Goal: Task Accomplishment & Management: Use online tool/utility

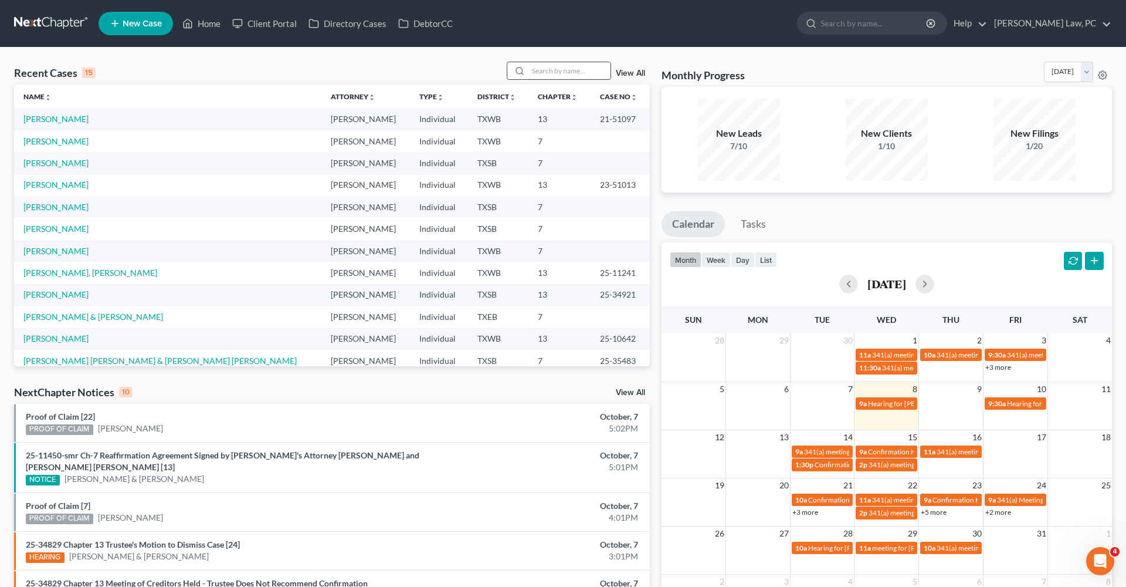
click at [553, 75] on input "search" at bounding box center [570, 70] width 82 height 17
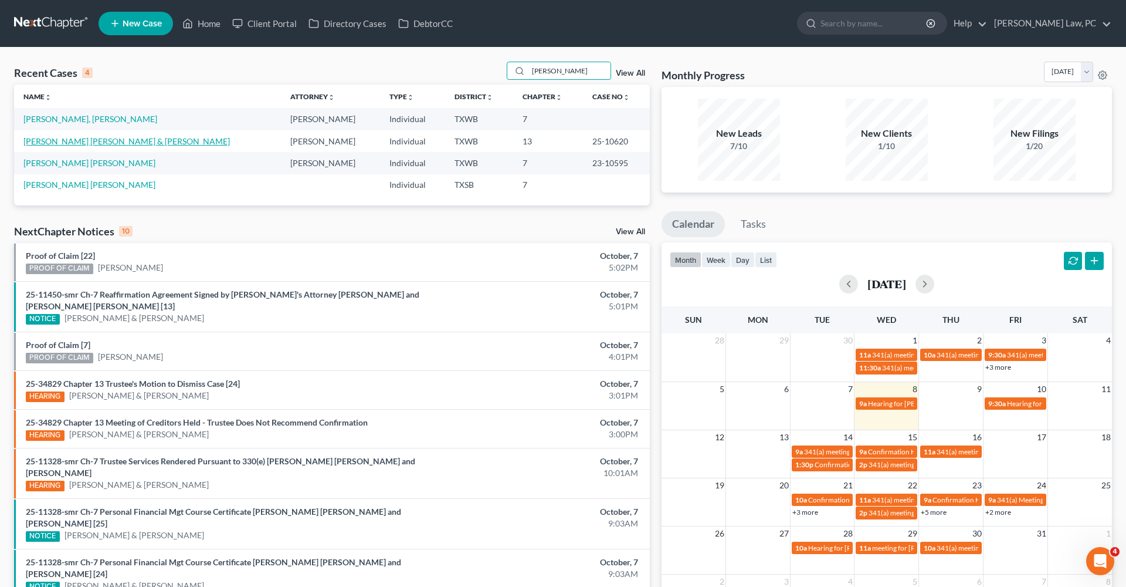
type input "moreno"
click at [150, 143] on link "[PERSON_NAME] [PERSON_NAME] & [PERSON_NAME]" at bounding box center [126, 141] width 207 height 10
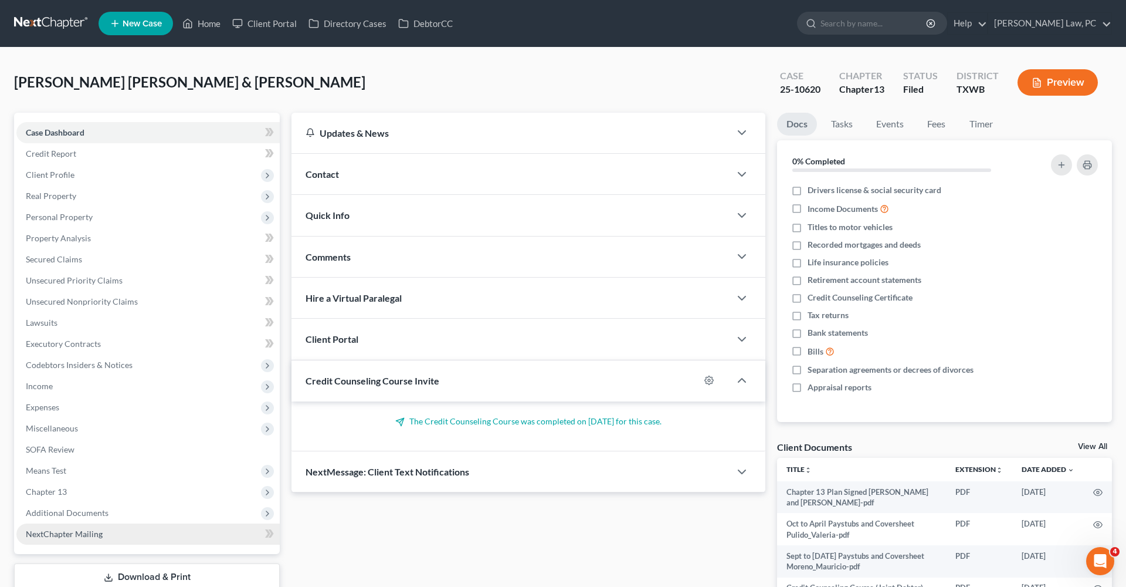
click at [71, 535] on span "NextChapter Mailing" at bounding box center [64, 534] width 77 height 10
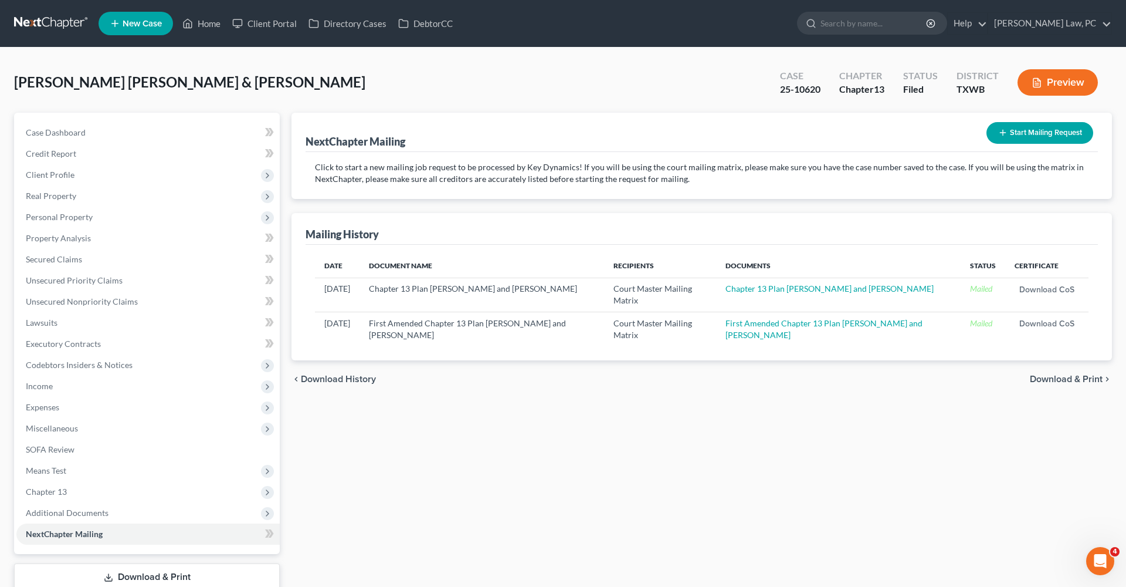
click at [69, 23] on link at bounding box center [51, 23] width 75 height 21
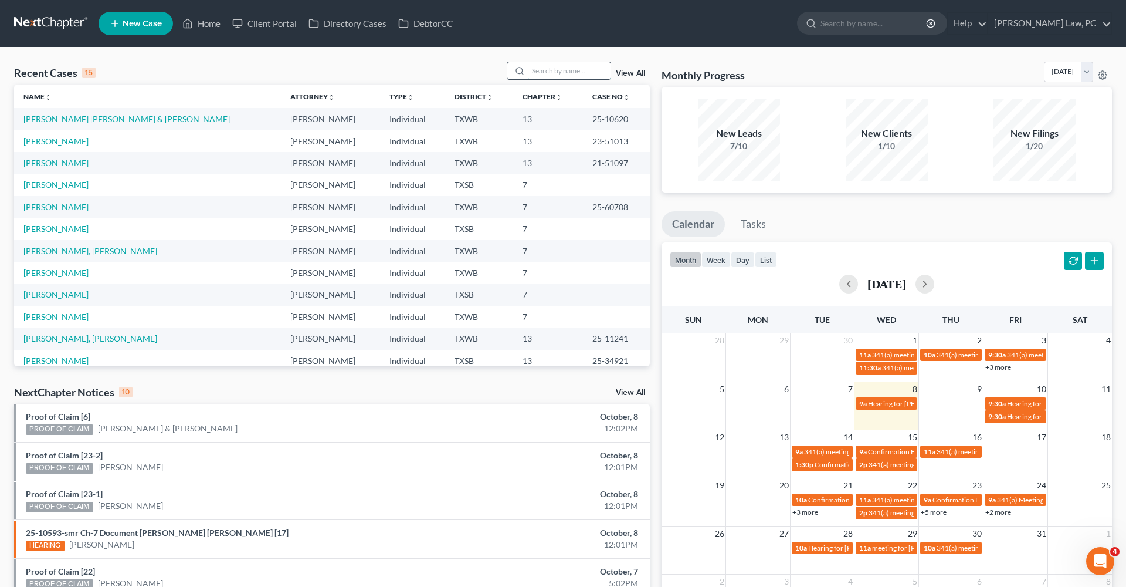
click at [562, 68] on input "search" at bounding box center [570, 70] width 82 height 17
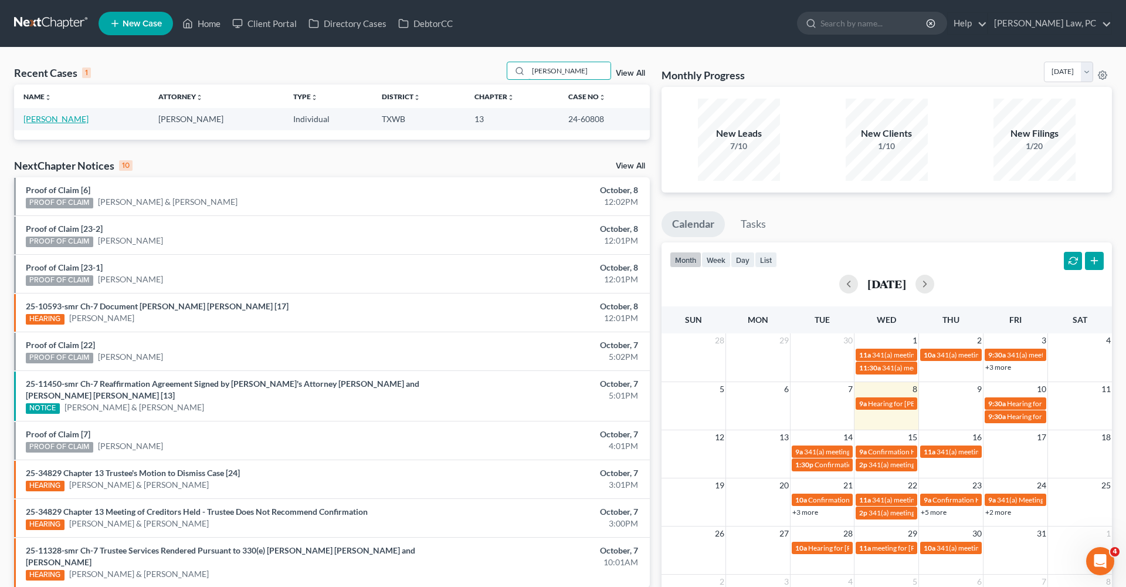
type input "borton"
click at [80, 120] on link "[PERSON_NAME]" at bounding box center [55, 119] width 65 height 10
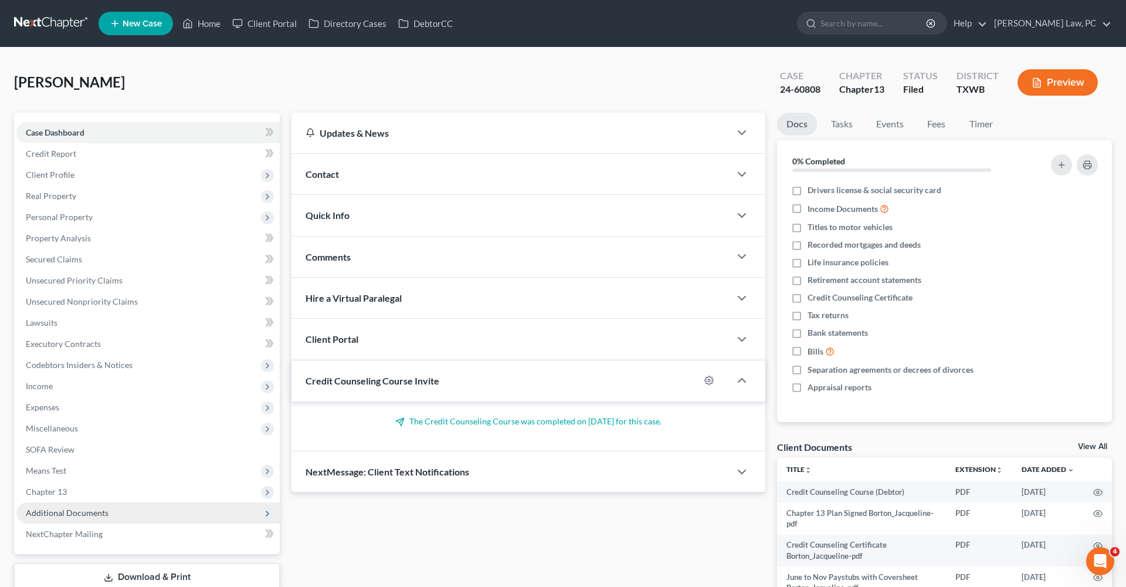
click at [73, 513] on span "Additional Documents" at bounding box center [67, 512] width 83 height 10
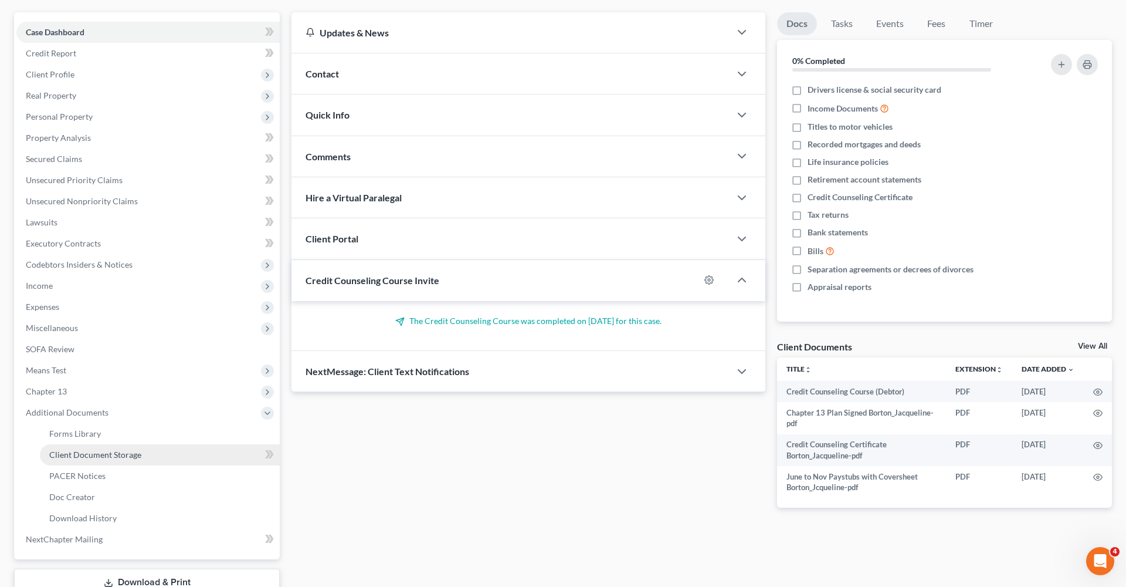
click at [95, 454] on span "Client Document Storage" at bounding box center [95, 454] width 92 height 10
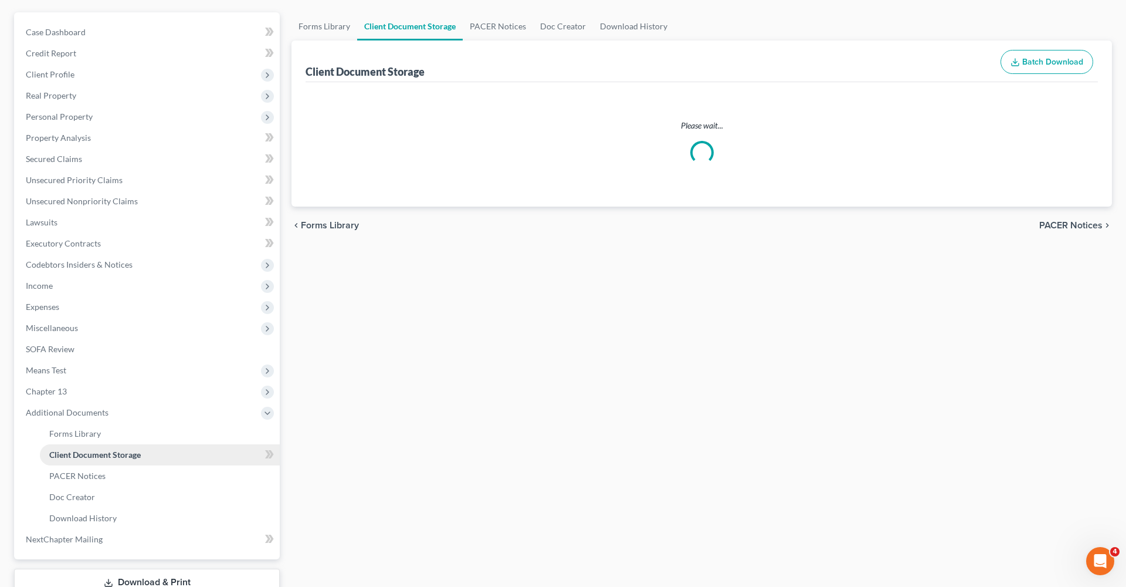
scroll to position [1, 0]
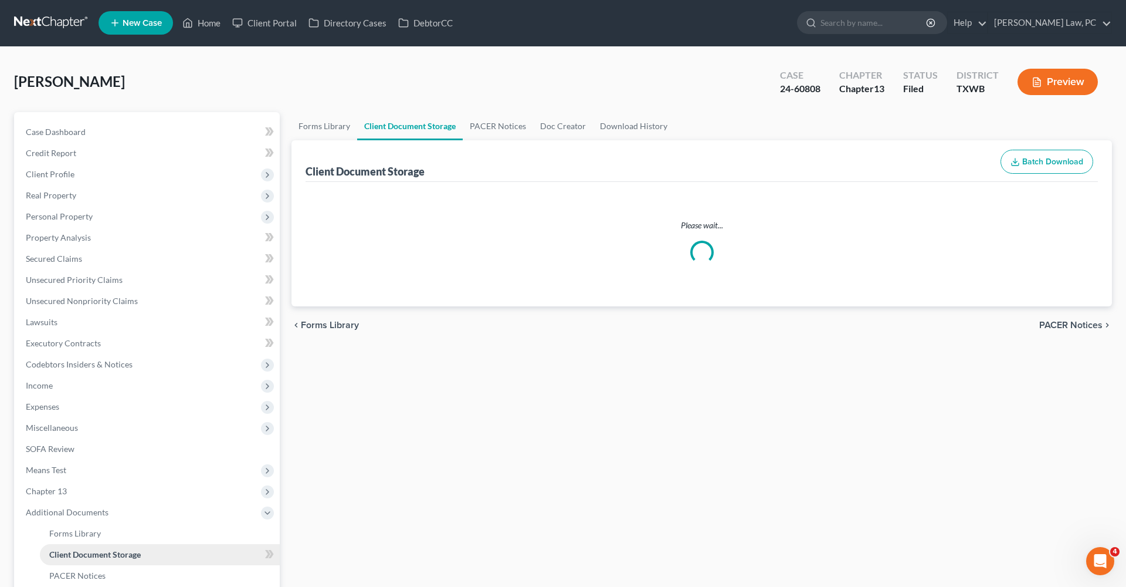
select select "10"
select select "0"
select select "4"
select select "0"
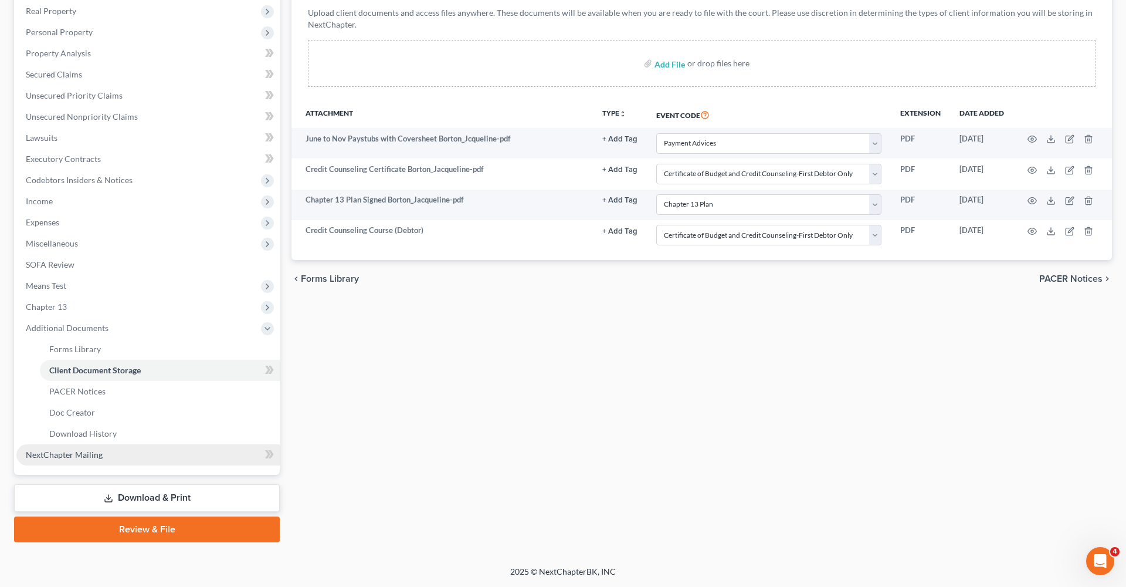
scroll to position [185, 0]
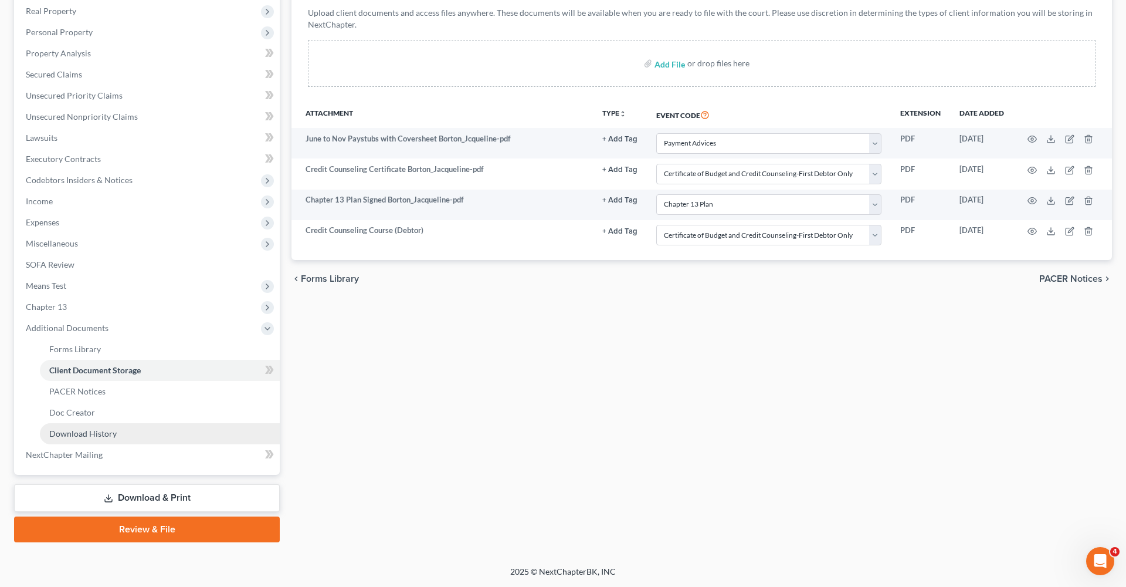
click at [78, 455] on span "NextChapter Mailing" at bounding box center [64, 454] width 77 height 10
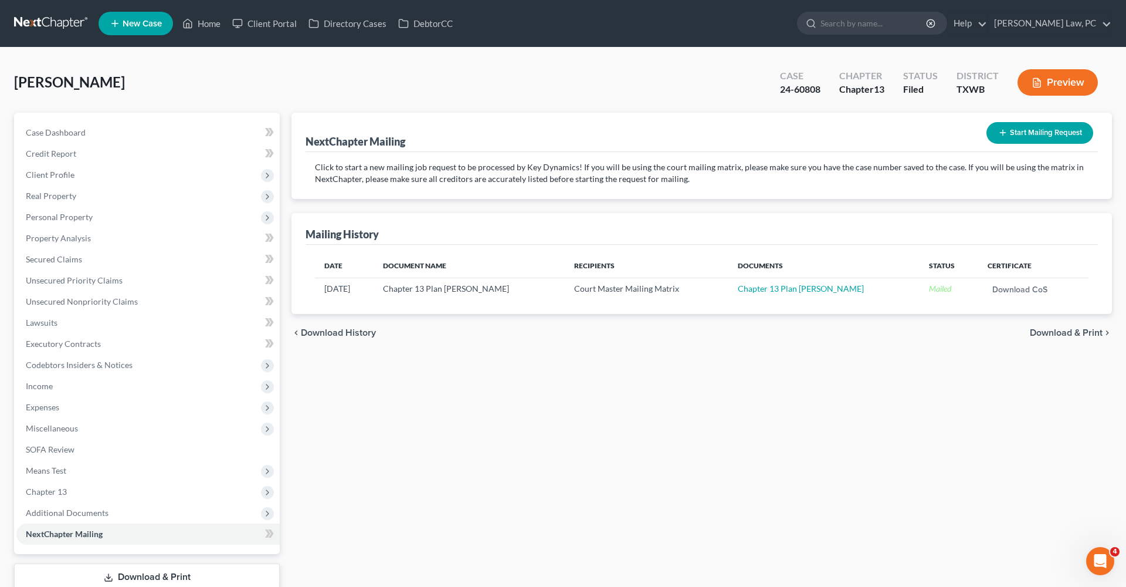
click at [1026, 136] on button "Start Mailing Request" at bounding box center [1040, 133] width 107 height 22
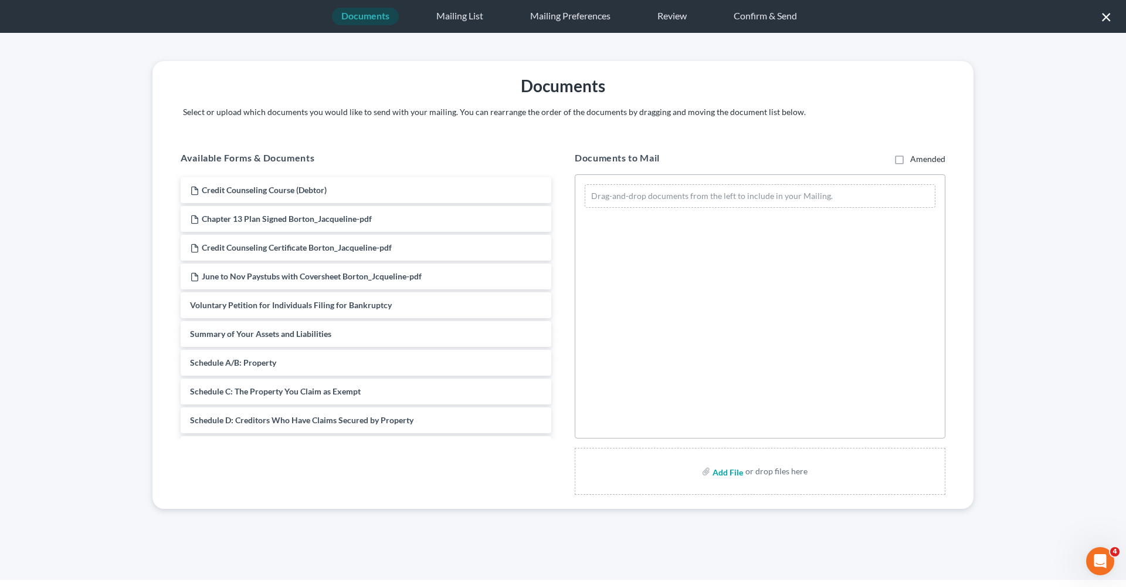
click at [732, 471] on input "file" at bounding box center [727, 471] width 28 height 21
type input "C:\fakepath\Notice of Voluntary Dismissal Borton_Jacqueline.pdf"
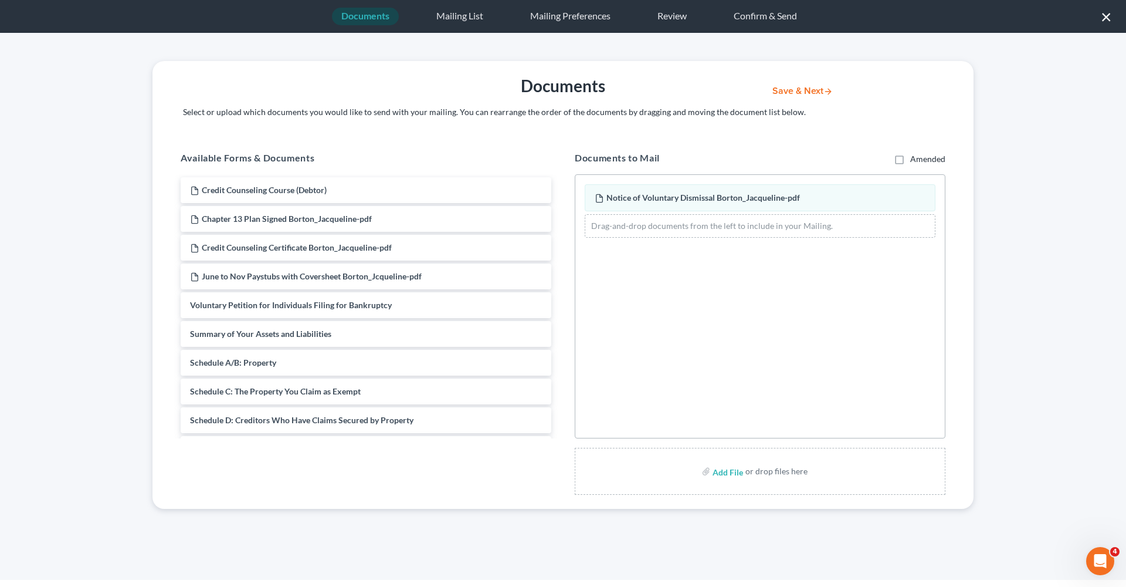
click at [791, 90] on button "Save & Next" at bounding box center [802, 91] width 79 height 10
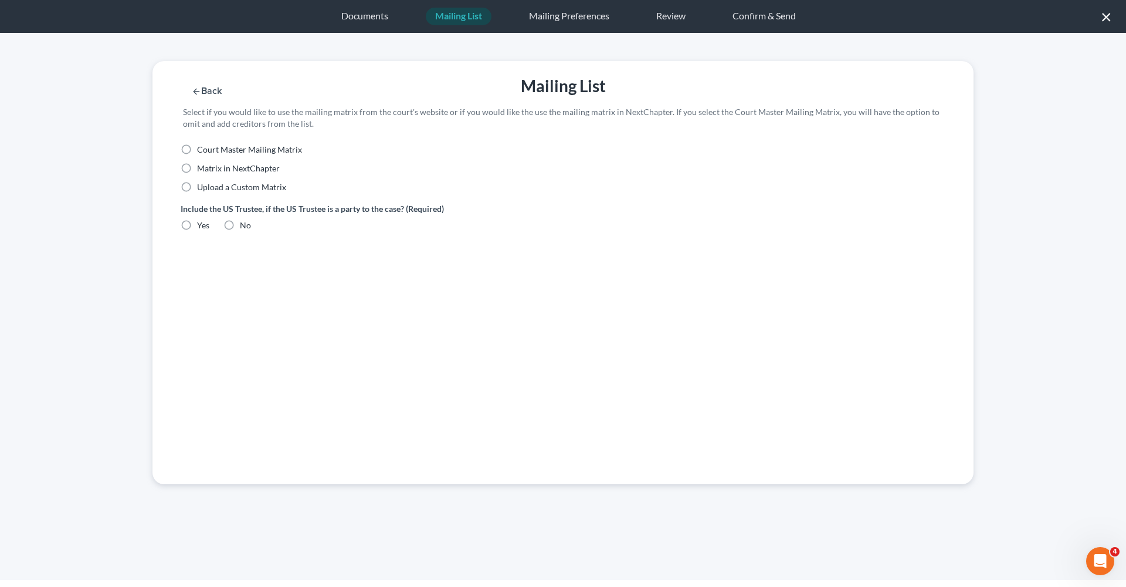
click at [271, 150] on span "Court Master Mailing Matrix" at bounding box center [249, 149] width 105 height 10
click at [209, 150] on input "Court Master Mailing Matrix" at bounding box center [206, 148] width 8 height 8
radio input "true"
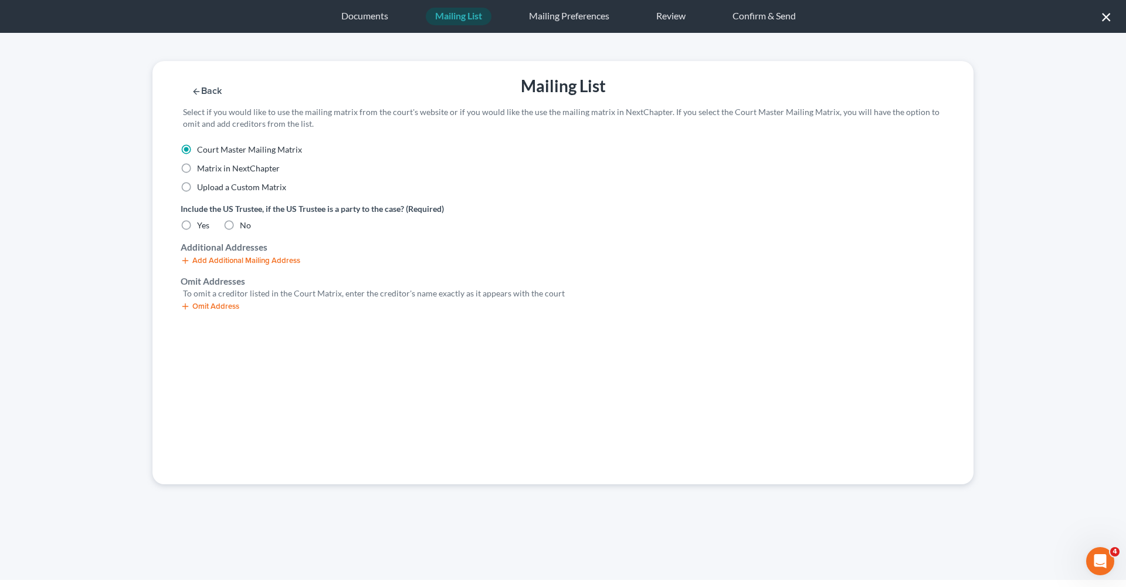
click at [240, 224] on label "No" at bounding box center [245, 225] width 11 height 12
click at [245, 224] on input "No" at bounding box center [249, 223] width 8 height 8
radio input "true"
click at [227, 306] on button "Omit Address" at bounding box center [210, 306] width 59 height 9
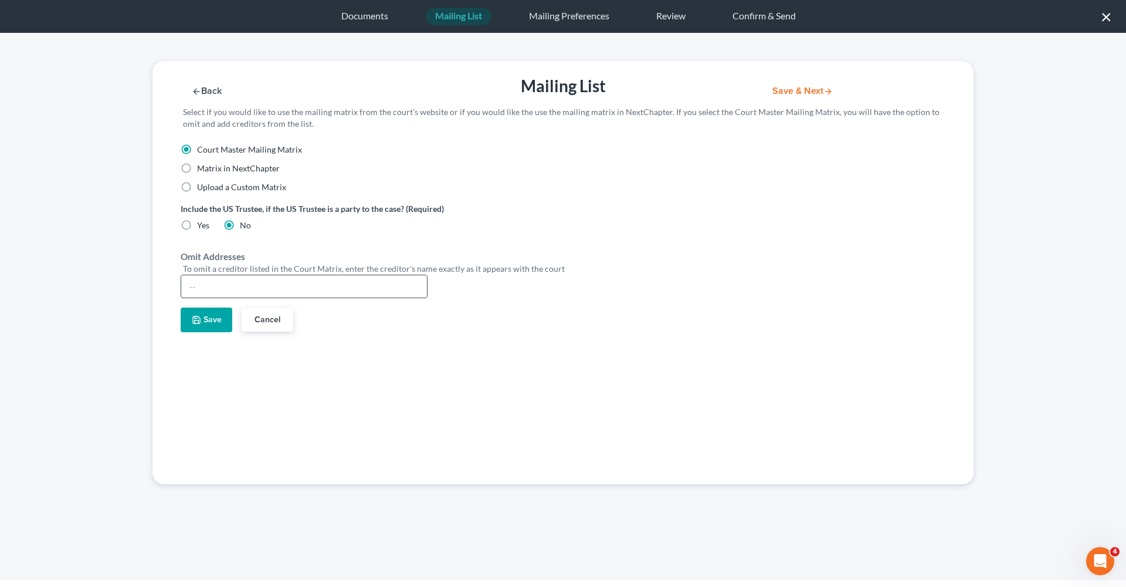
click at [220, 287] on input "text" at bounding box center [304, 286] width 246 height 22
type input "[PERSON_NAME]"
click at [212, 325] on button "Save" at bounding box center [207, 319] width 52 height 25
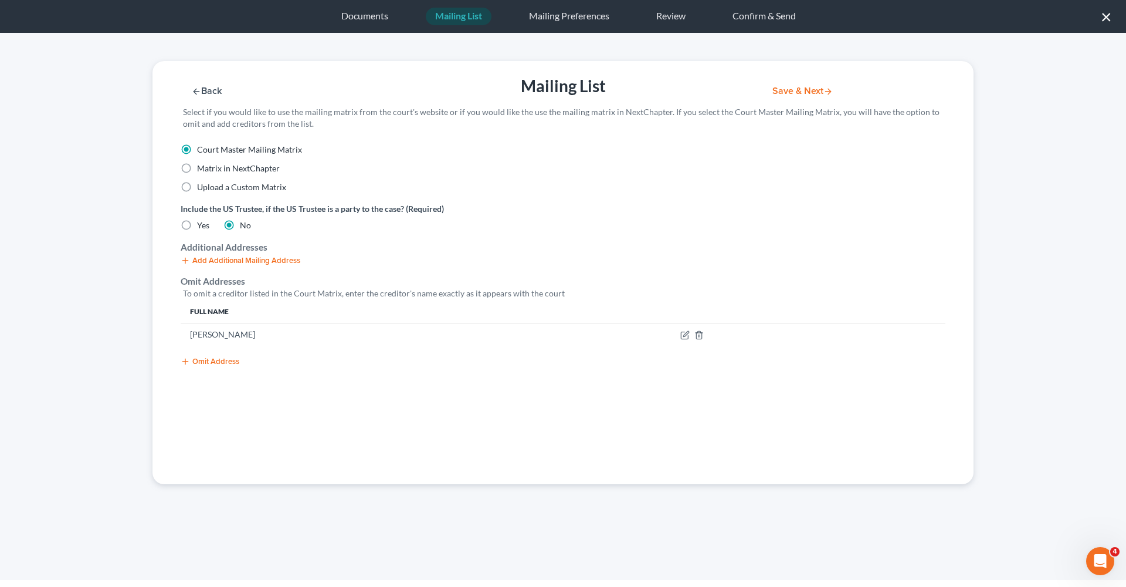
click at [791, 94] on button "Save & Next" at bounding box center [802, 91] width 79 height 10
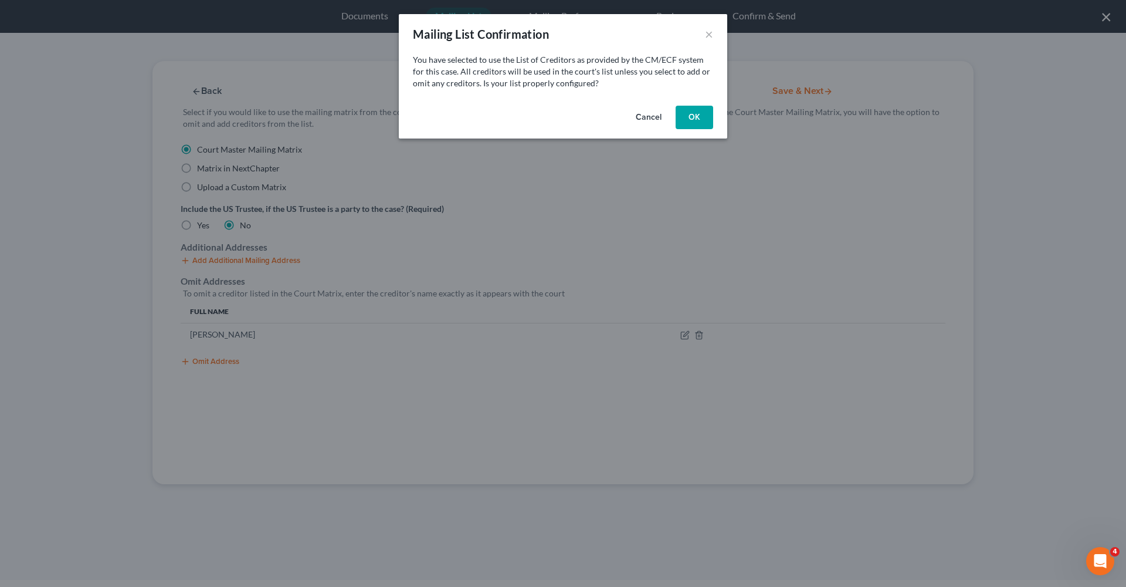
click at [702, 119] on button "OK" at bounding box center [695, 117] width 38 height 23
select select "45"
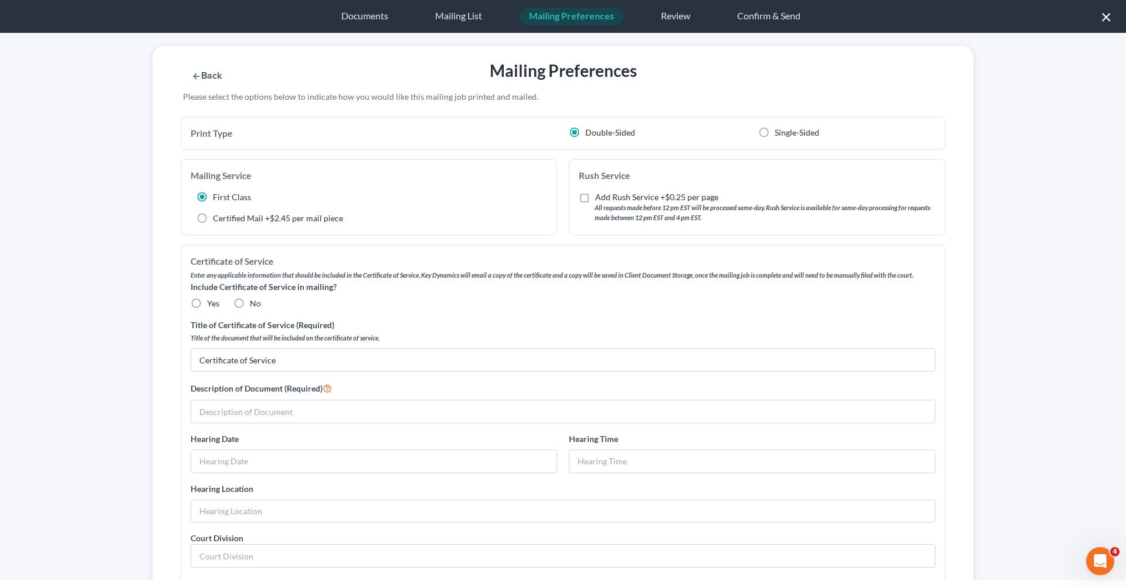
scroll to position [13, 0]
click at [211, 304] on span "Yes" at bounding box center [213, 305] width 12 height 10
click at [212, 304] on input "Yes" at bounding box center [216, 303] width 8 height 8
radio input "true"
click at [254, 408] on input "text" at bounding box center [563, 413] width 744 height 22
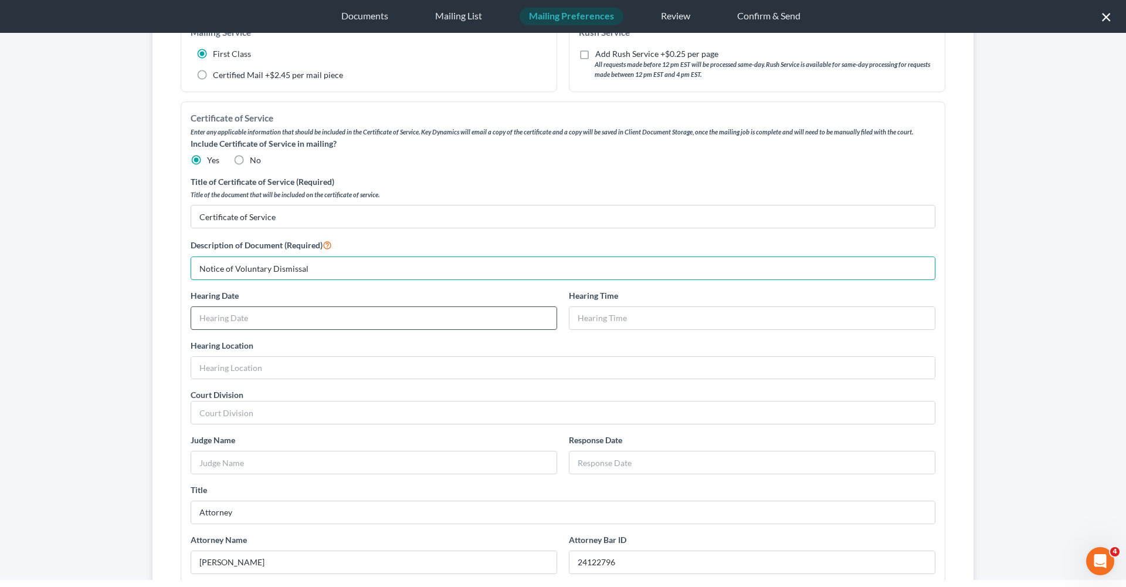
scroll to position [160, 0]
drag, startPoint x: 383, startPoint y: 265, endPoint x: 171, endPoint y: 262, distance: 211.2
click at [171, 262] on div "Print Type Double-Sided Single-Sided Mailing Service First Class Certified Mail…" at bounding box center [563, 383] width 821 height 822
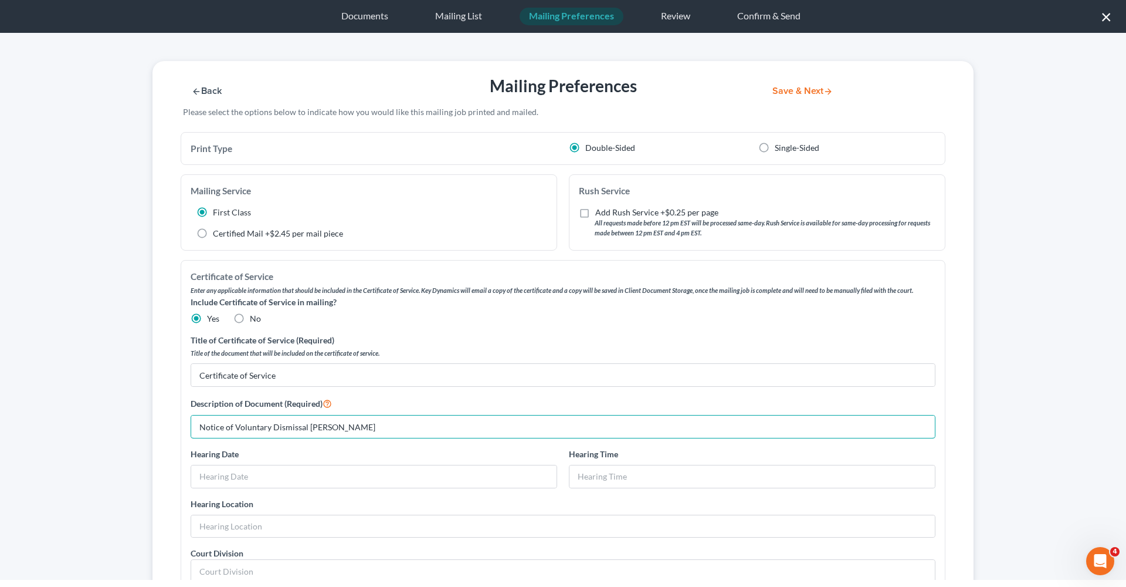
scroll to position [0, 0]
type input "Notice of Voluntary Dismissal Jacqueline Borton"
click at [788, 93] on button "Save & Next" at bounding box center [802, 91] width 79 height 10
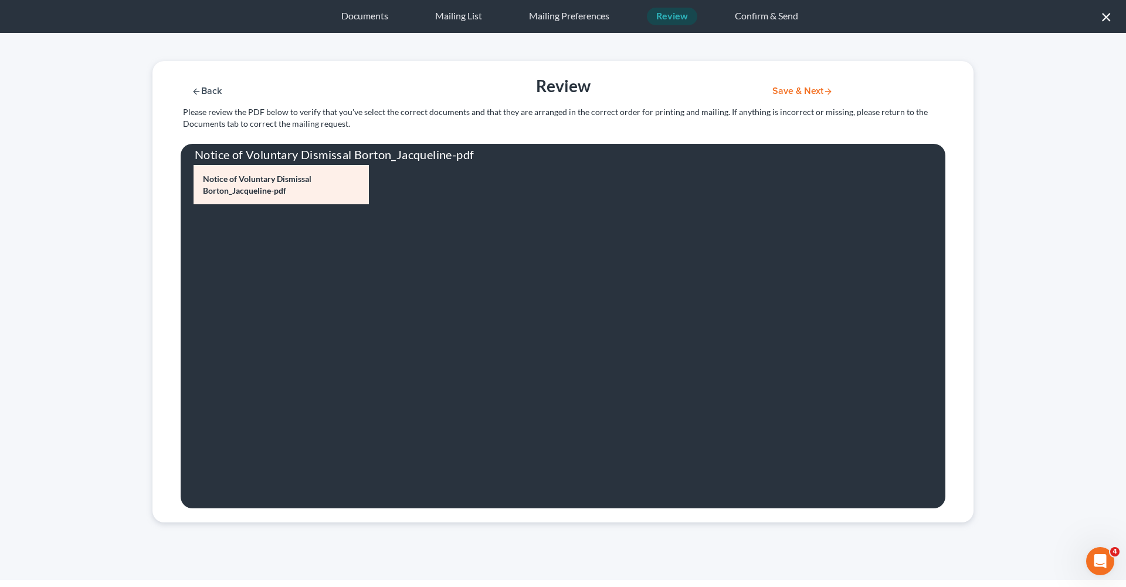
click at [790, 92] on button "Save & Next" at bounding box center [802, 91] width 79 height 10
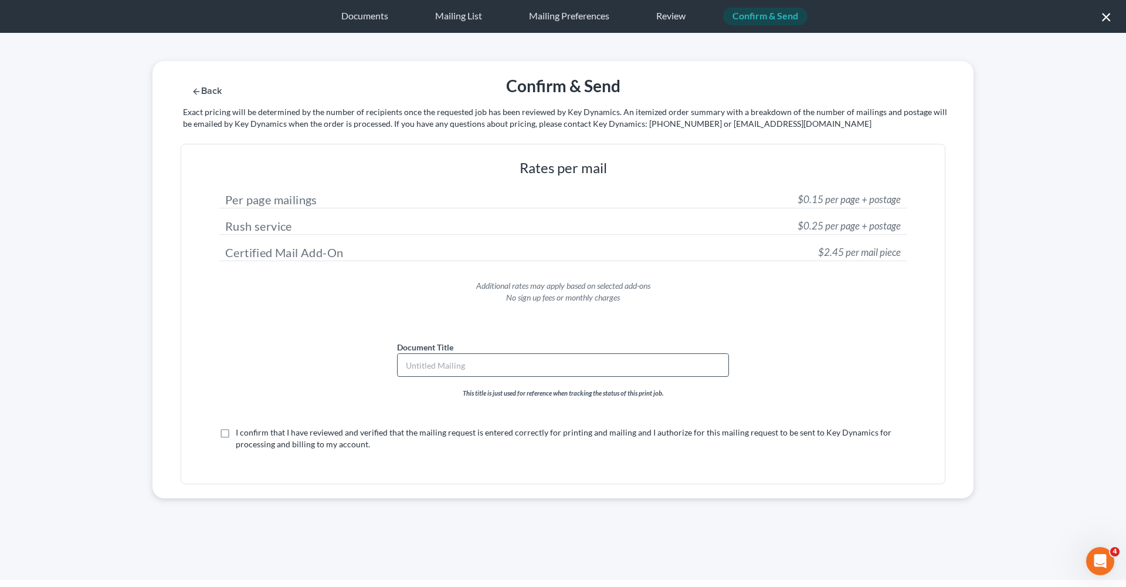
click at [456, 368] on input "text" at bounding box center [563, 365] width 331 height 22
paste input "Notice of Voluntary Dismissal Jacqueline Borton"
type input "Notice of Voluntary Dismissal Jacqueline Borton"
click at [236, 432] on label "I confirm that I have reviewed and verified that the mailing request is entered…" at bounding box center [571, 438] width 671 height 23
click at [241, 432] on input "I confirm that I have reviewed and verified that the mailing request is entered…" at bounding box center [245, 431] width 8 height 8
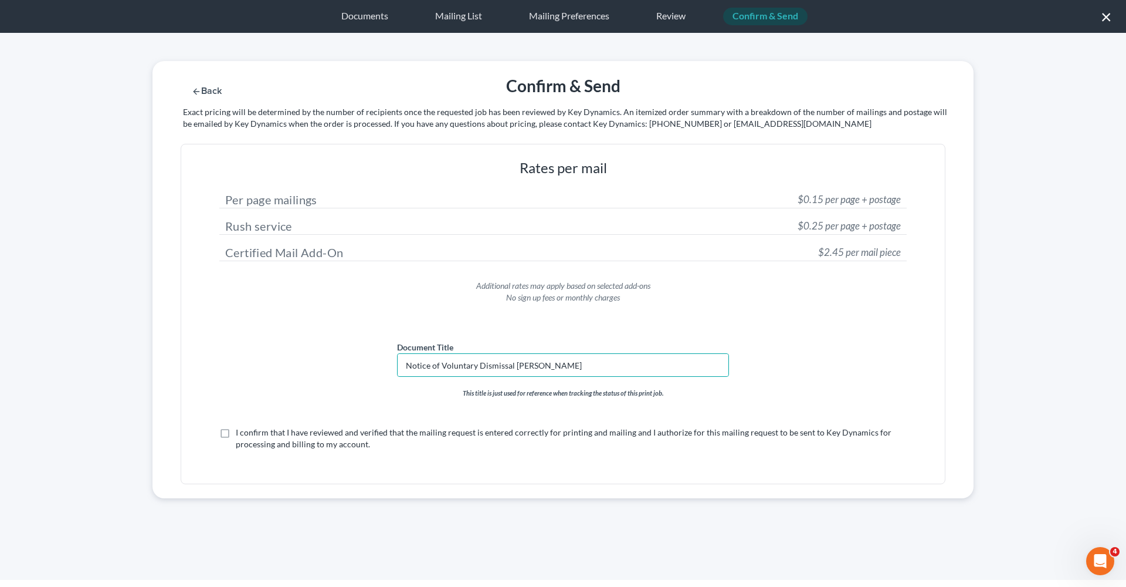
checkbox input "true"
click at [784, 93] on button "Submit for Mailing" at bounding box center [817, 91] width 109 height 10
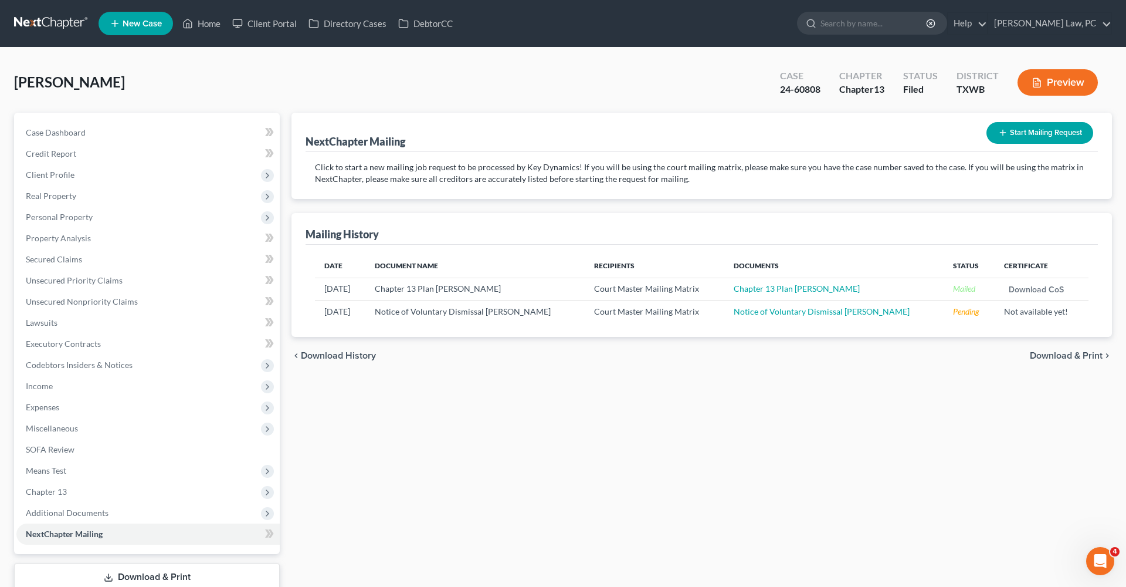
click at [35, 25] on link at bounding box center [51, 23] width 75 height 21
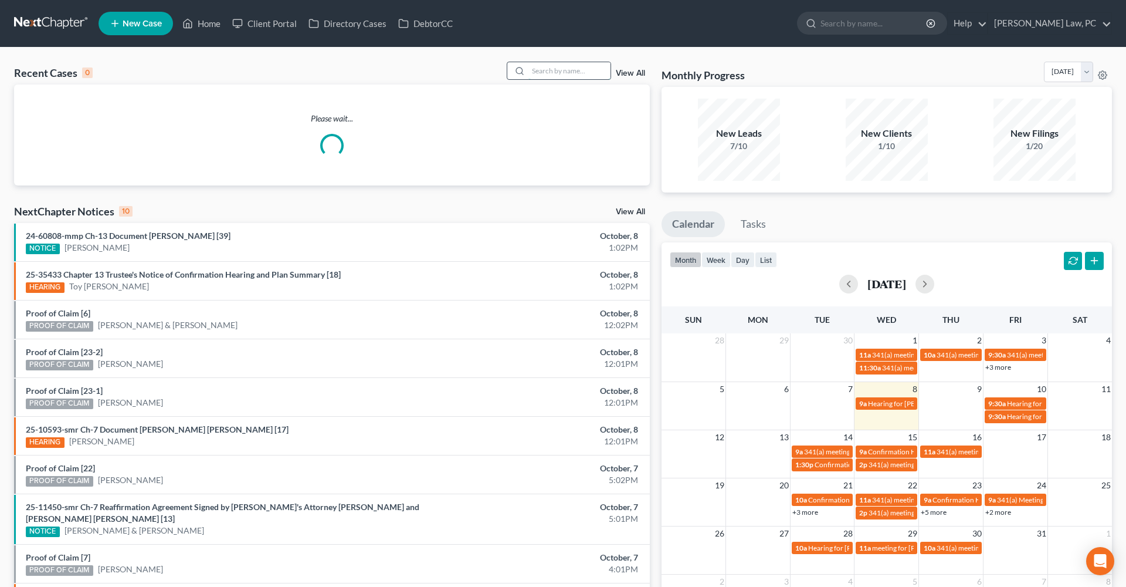
click at [585, 72] on input "search" at bounding box center [570, 70] width 82 height 17
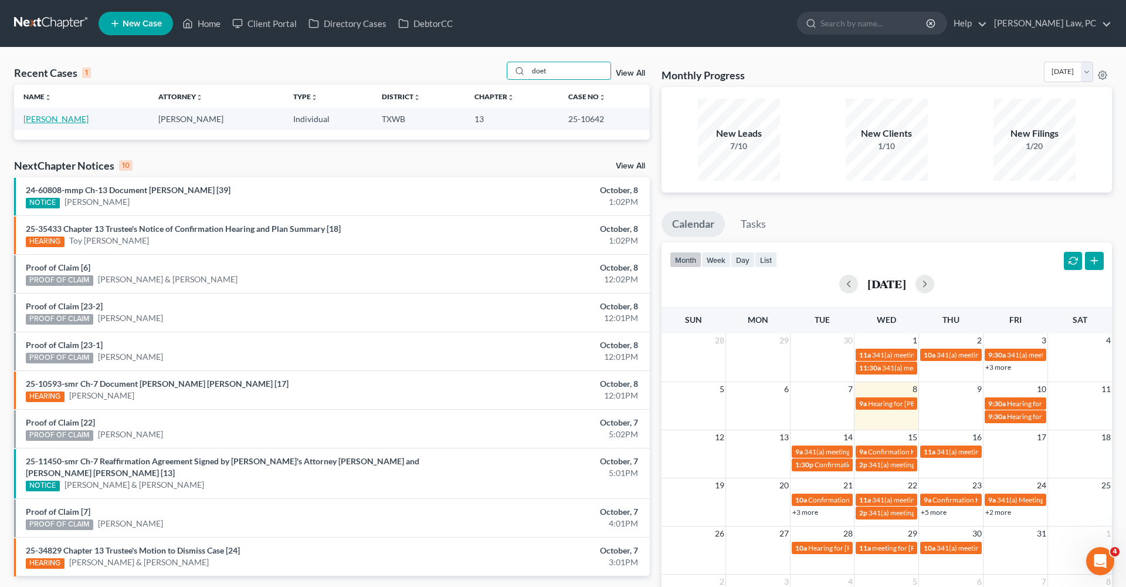
type input "doet"
click at [57, 116] on link "[PERSON_NAME]" at bounding box center [55, 119] width 65 height 10
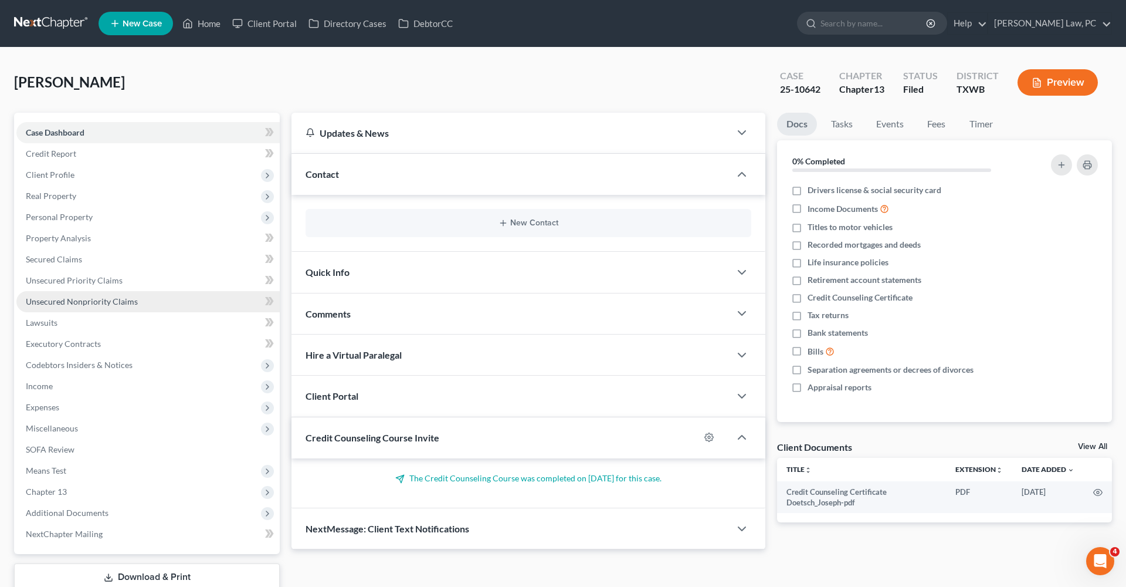
click at [50, 302] on span "Unsecured Nonpriority Claims" at bounding box center [82, 301] width 112 height 10
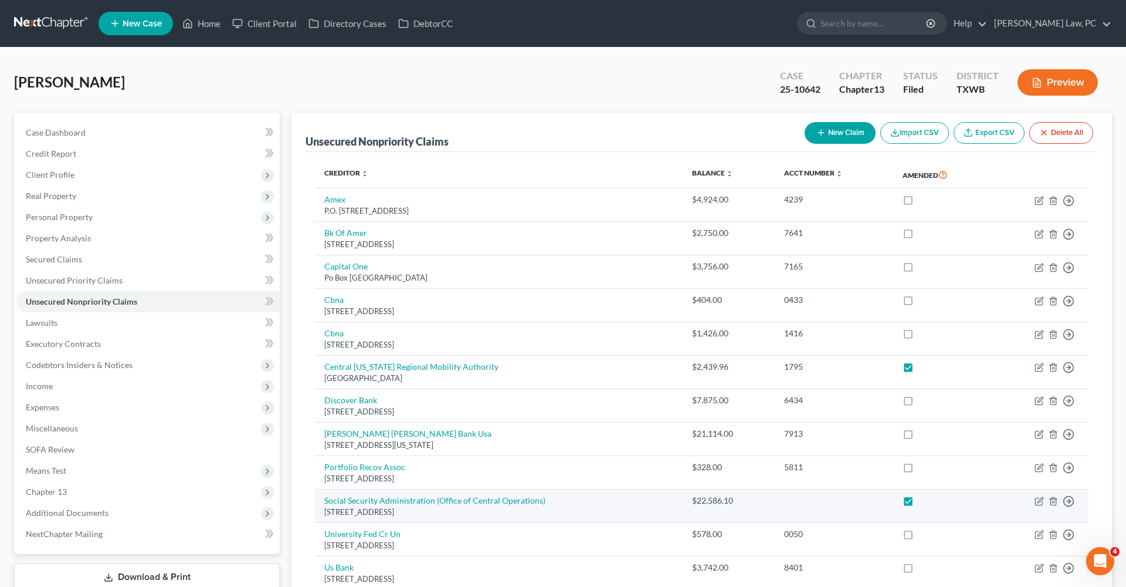
click at [919, 503] on label at bounding box center [919, 503] width 0 height 0
click at [924, 496] on input "checkbox" at bounding box center [928, 499] width 8 height 8
checkbox input "false"
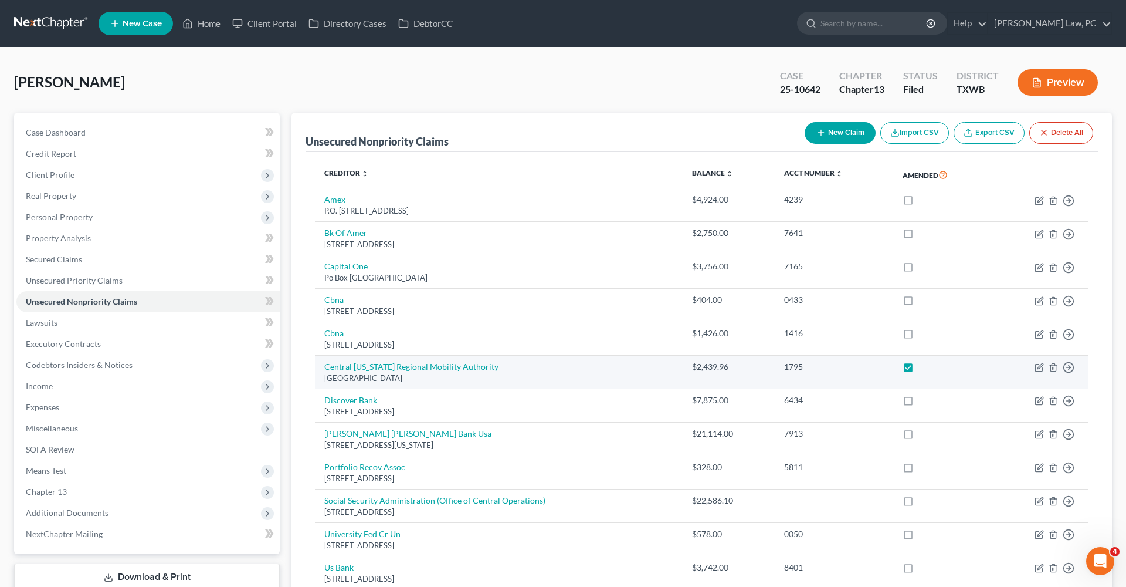
click at [919, 370] on label at bounding box center [919, 370] width 0 height 0
click at [924, 365] on input "checkbox" at bounding box center [928, 365] width 8 height 8
checkbox input "false"
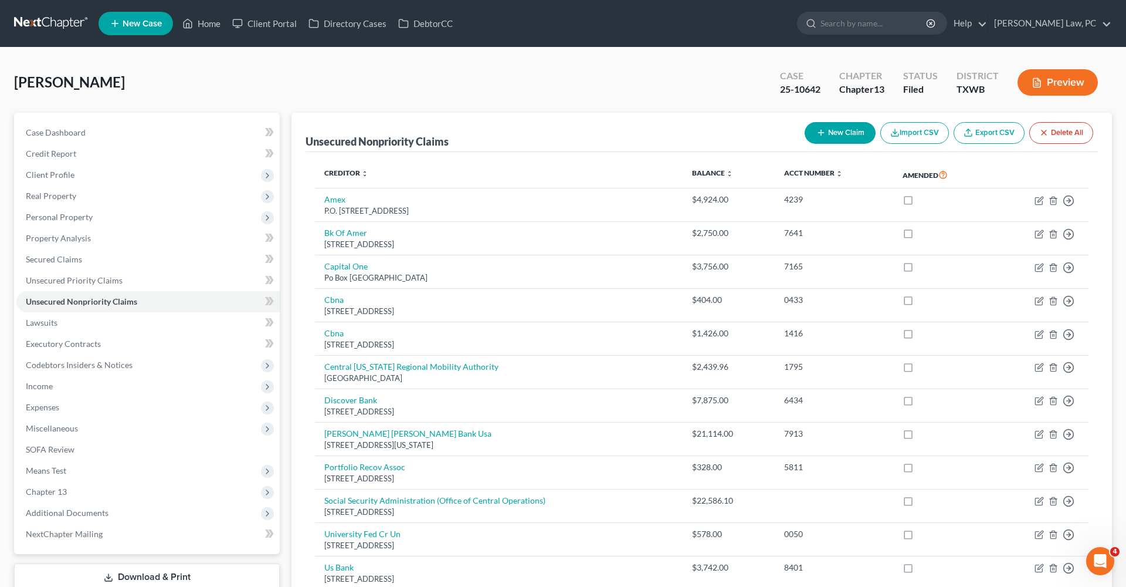
click at [1045, 84] on button "Preview" at bounding box center [1058, 82] width 80 height 26
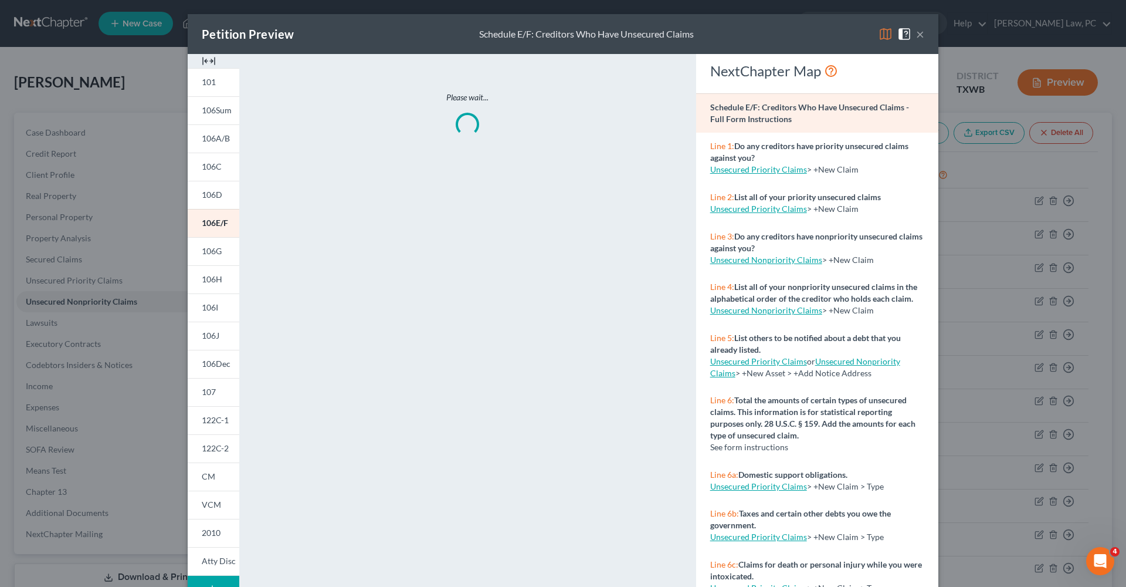
click at [921, 37] on button "×" at bounding box center [920, 34] width 8 height 14
